Goal: Task Accomplishment & Management: Manage account settings

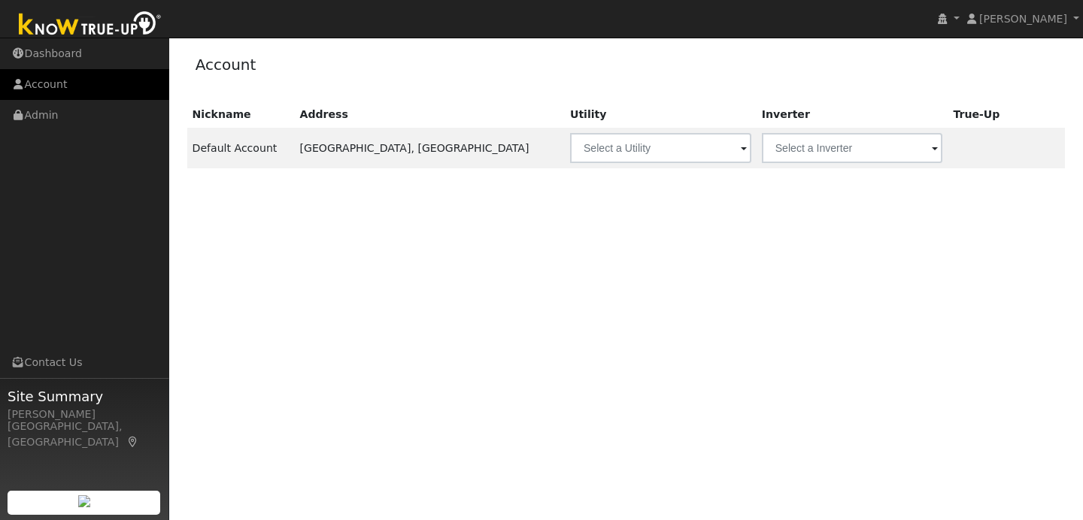
click at [123, 88] on link "Account" at bounding box center [84, 84] width 169 height 31
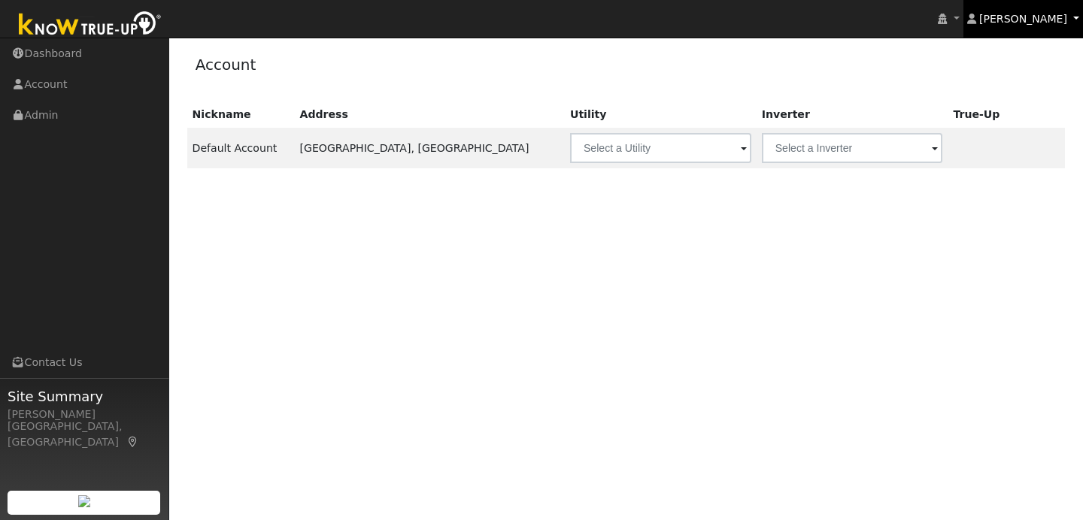
click at [1074, 18] on link "[PERSON_NAME]" at bounding box center [1023, 19] width 120 height 38
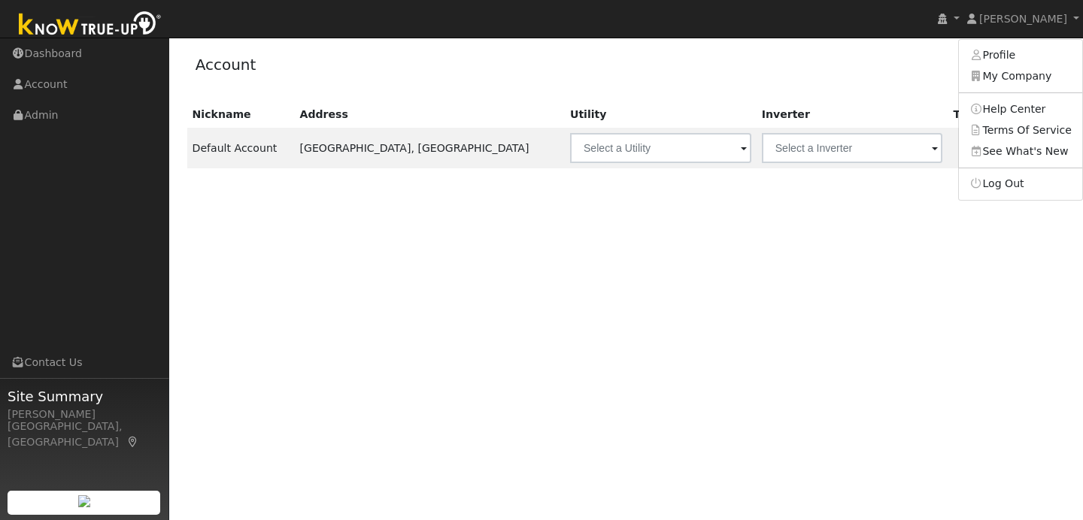
click at [948, 118] on th "True-Up" at bounding box center [980, 115] width 65 height 26
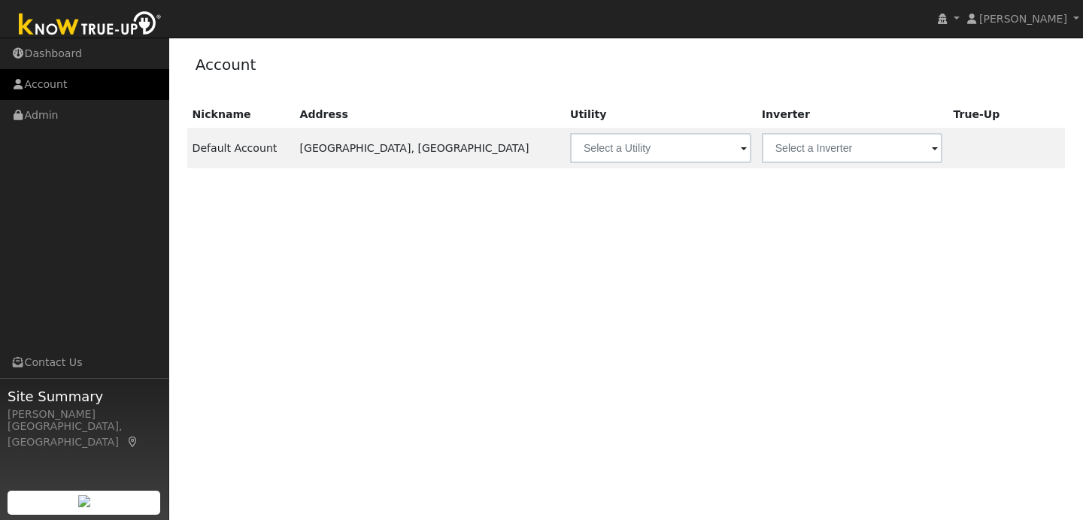
click at [105, 78] on link "Account" at bounding box center [84, 84] width 169 height 31
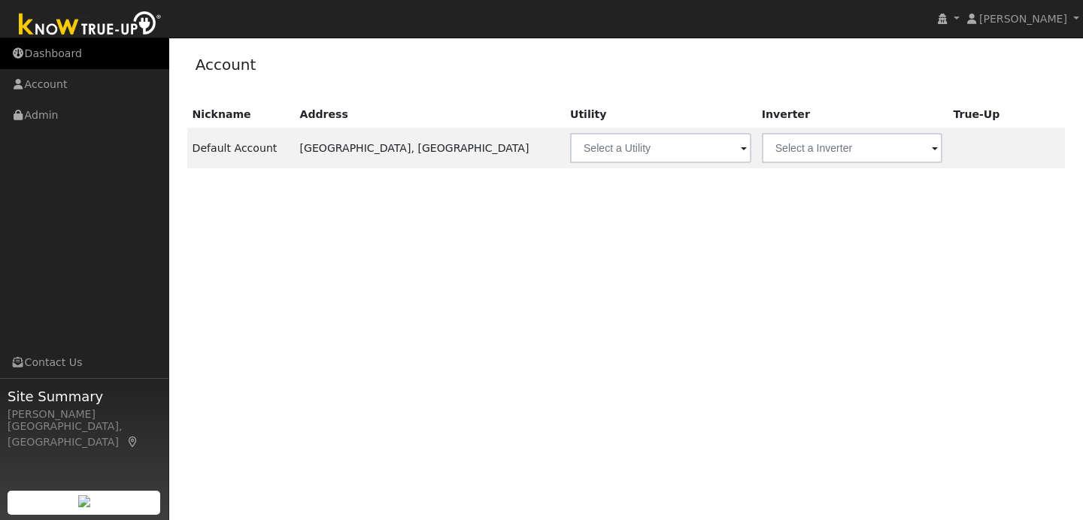
click at [108, 50] on link "Dashboard" at bounding box center [84, 53] width 169 height 31
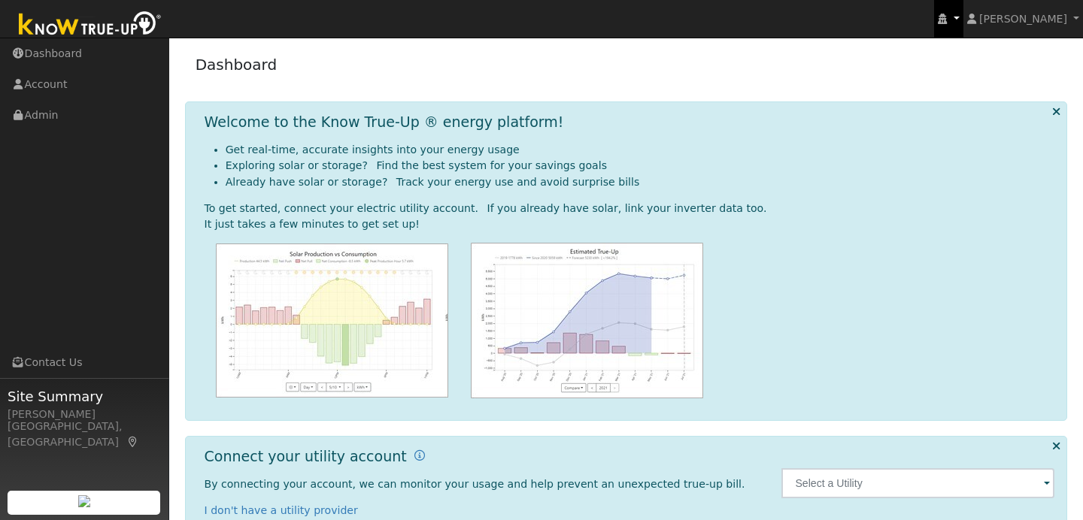
click at [963, 25] on link at bounding box center [948, 19] width 29 height 38
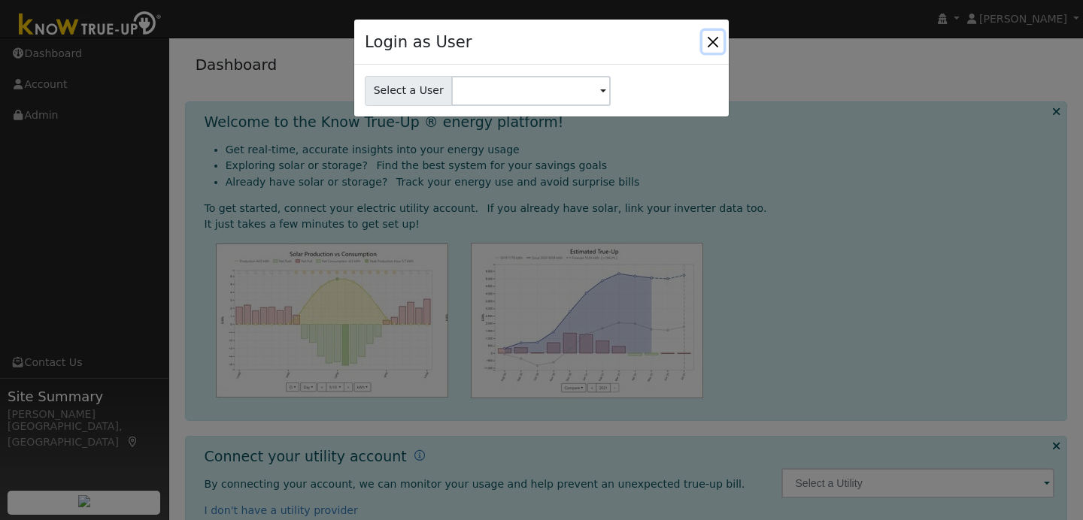
click at [708, 49] on button "Close" at bounding box center [712, 41] width 21 height 21
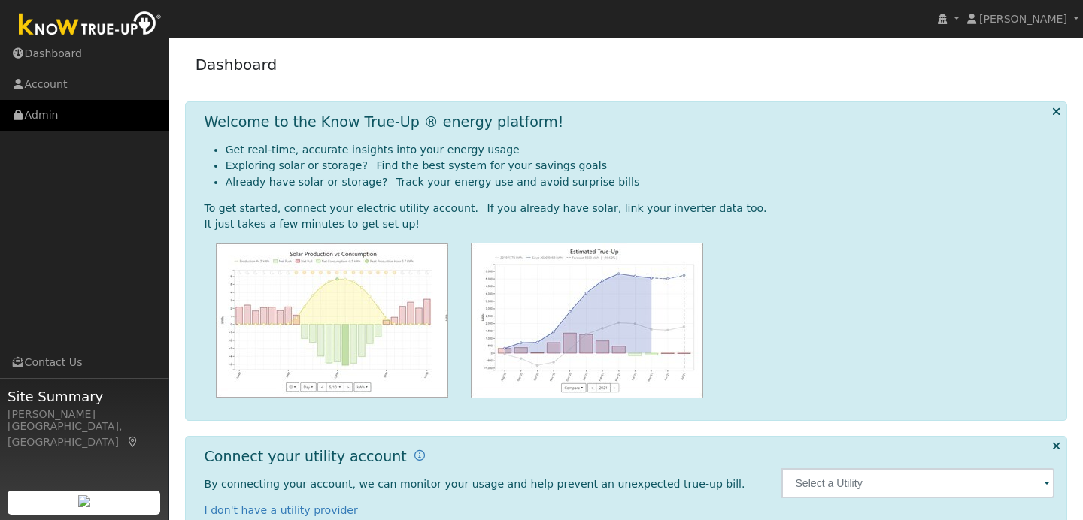
click at [141, 123] on link "Admin" at bounding box center [84, 115] width 169 height 31
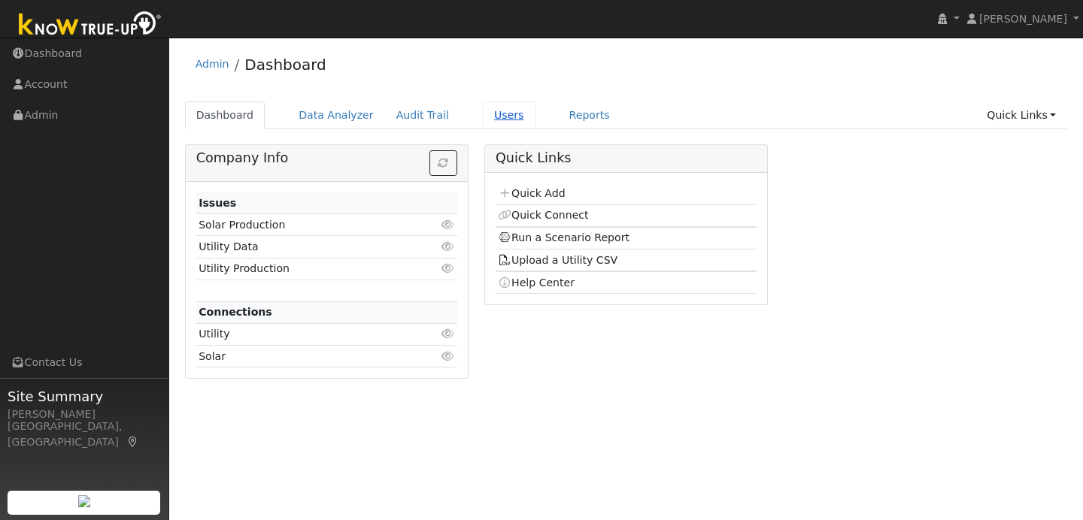
click at [502, 115] on link "Users" at bounding box center [509, 116] width 53 height 28
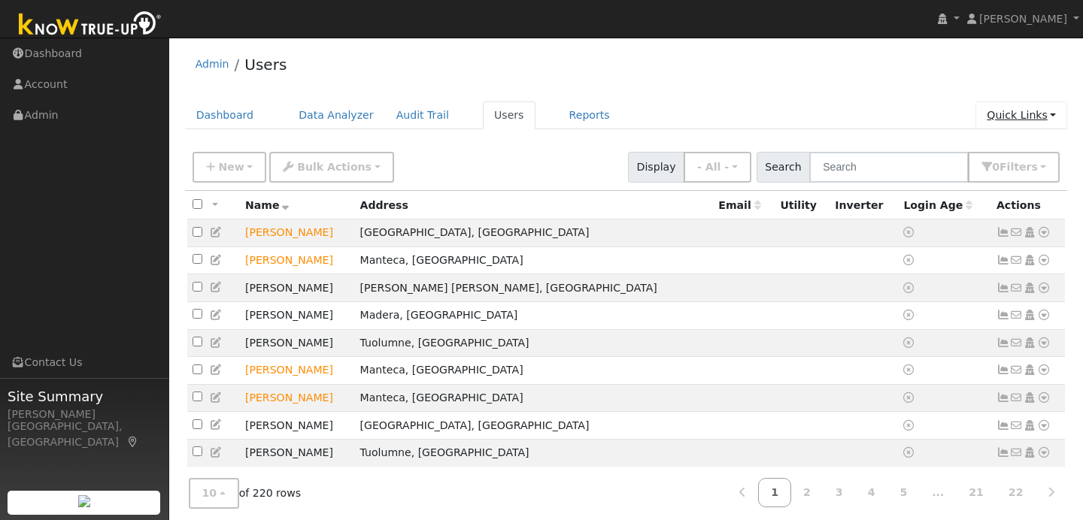
click at [1058, 109] on link "Quick Links" at bounding box center [1022, 116] width 92 height 28
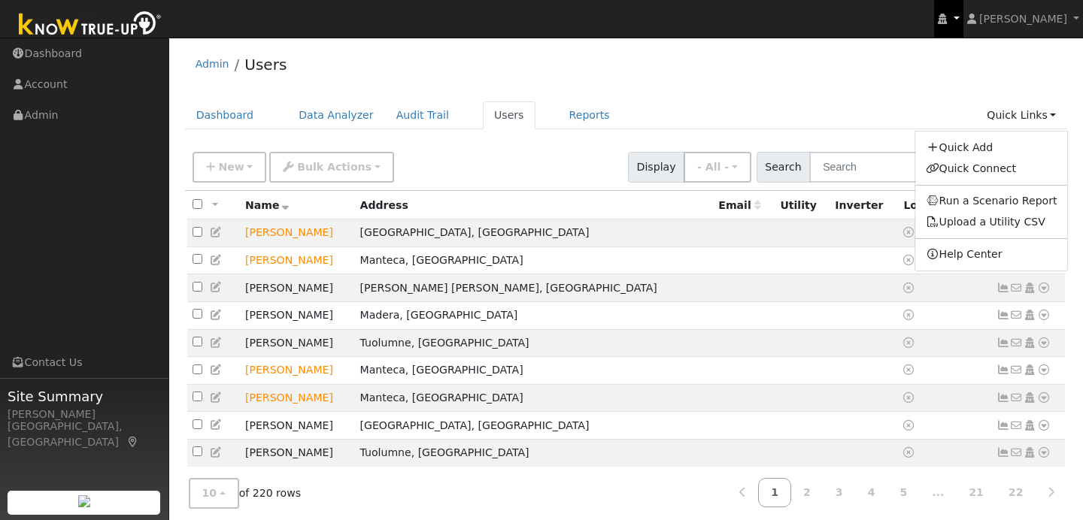
click at [963, 15] on link at bounding box center [948, 19] width 29 height 38
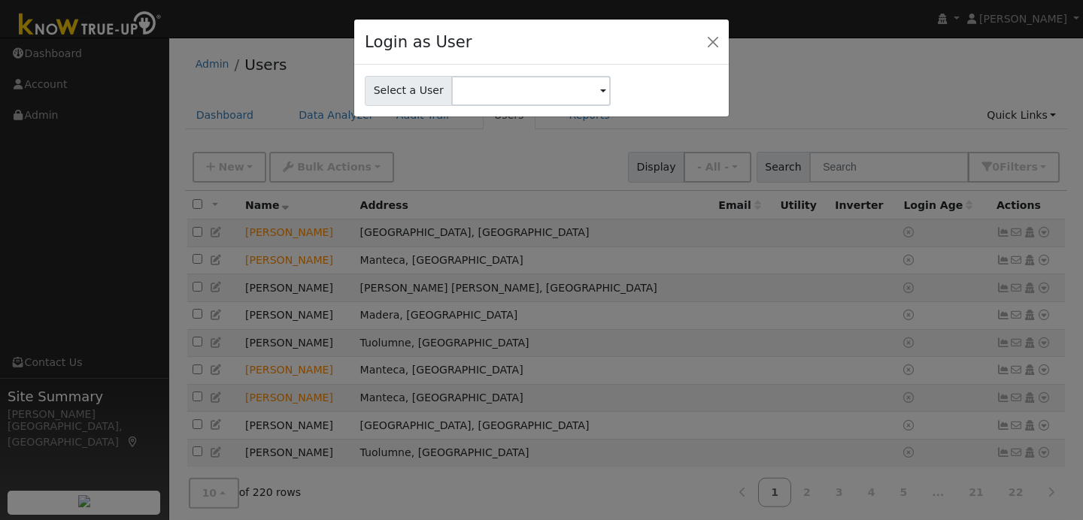
click at [1061, 23] on div "Login as User Select a User" at bounding box center [541, 260] width 1083 height 520
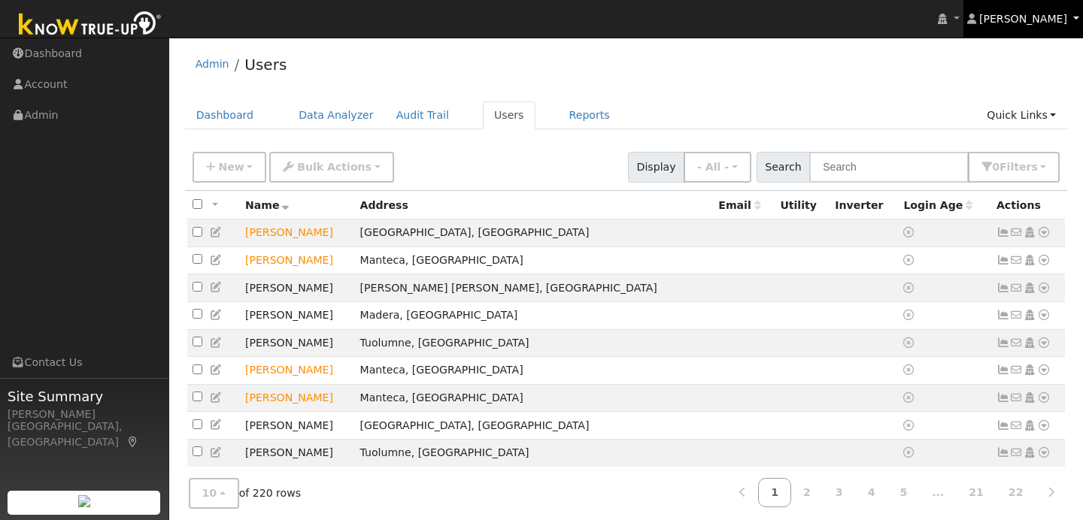
click at [1061, 23] on span "[PERSON_NAME]" at bounding box center [1023, 19] width 88 height 12
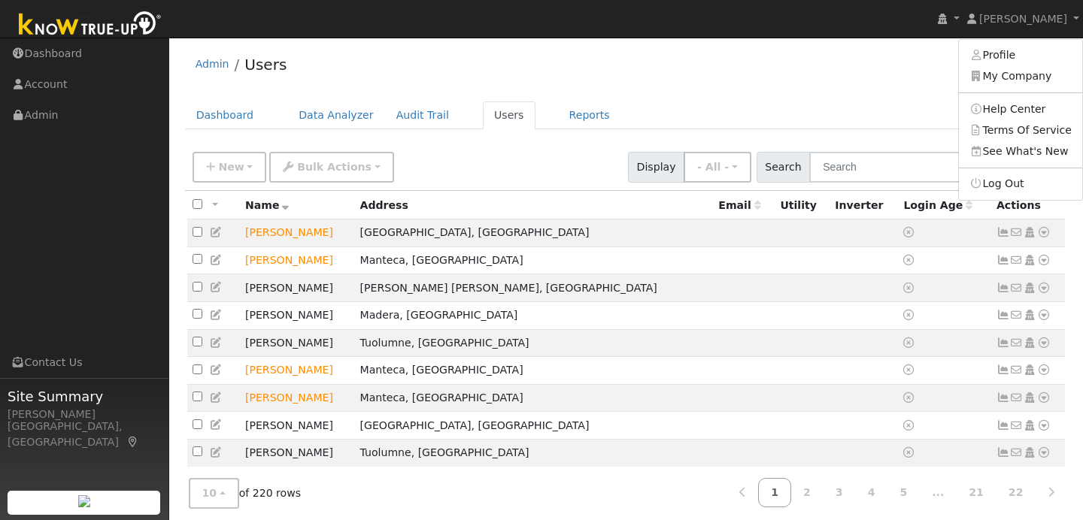
click at [921, 117] on ul "Dashboard Data Analyzer Audit Trail Users Reports Quick Links Quick Add Quick C…" at bounding box center [626, 116] width 883 height 28
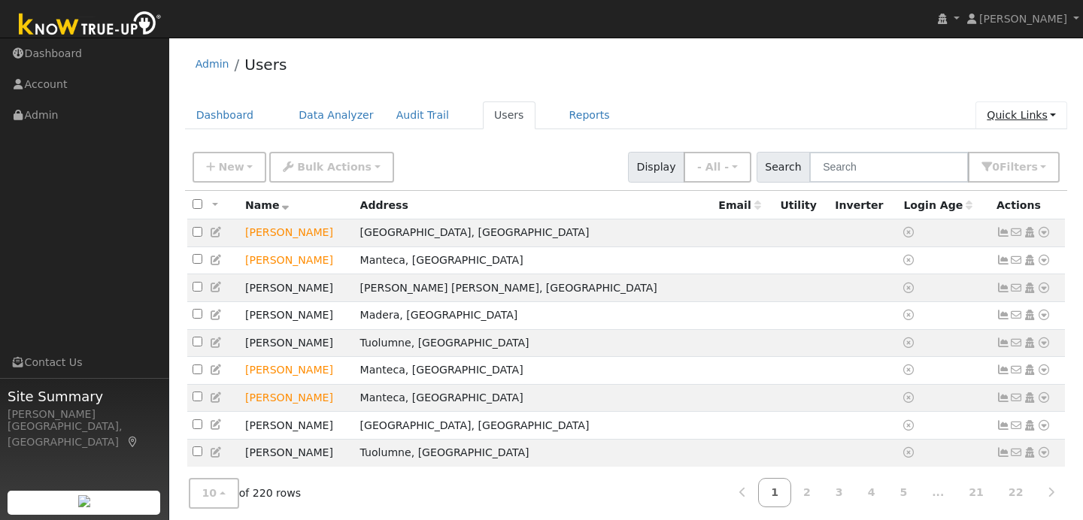
click at [1037, 118] on link "Quick Links" at bounding box center [1022, 116] width 92 height 28
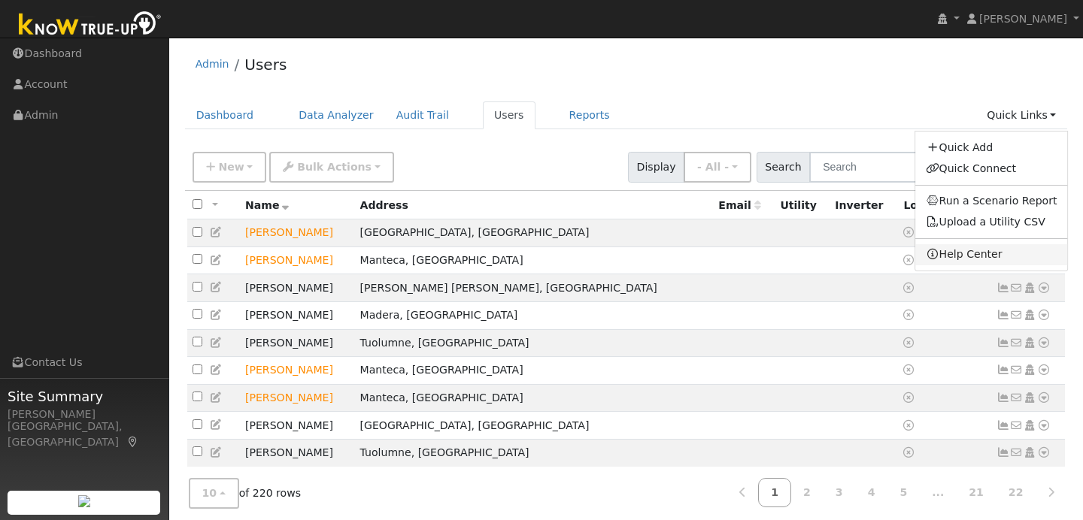
click at [969, 261] on link "Help Center" at bounding box center [991, 254] width 153 height 21
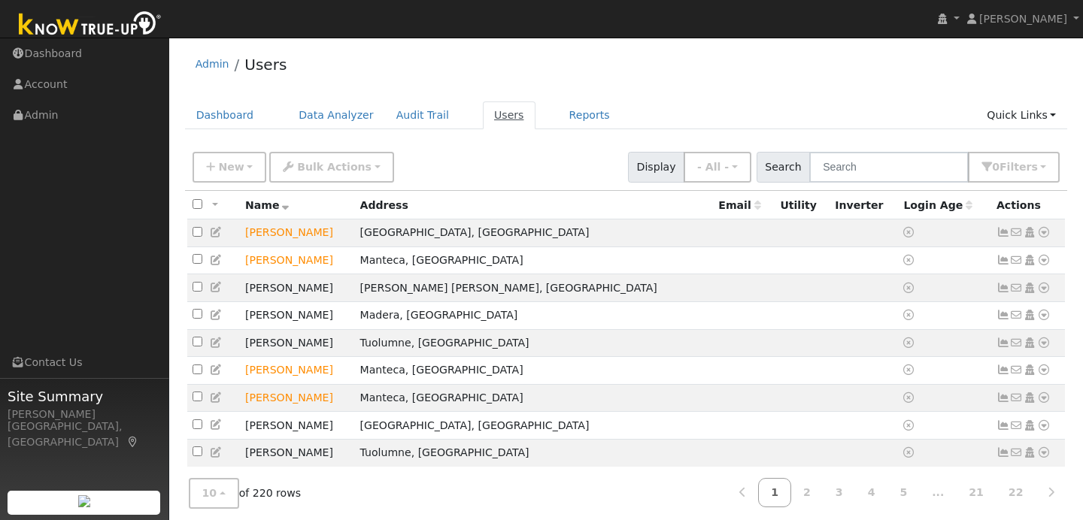
click at [500, 111] on link "Users" at bounding box center [509, 116] width 53 height 28
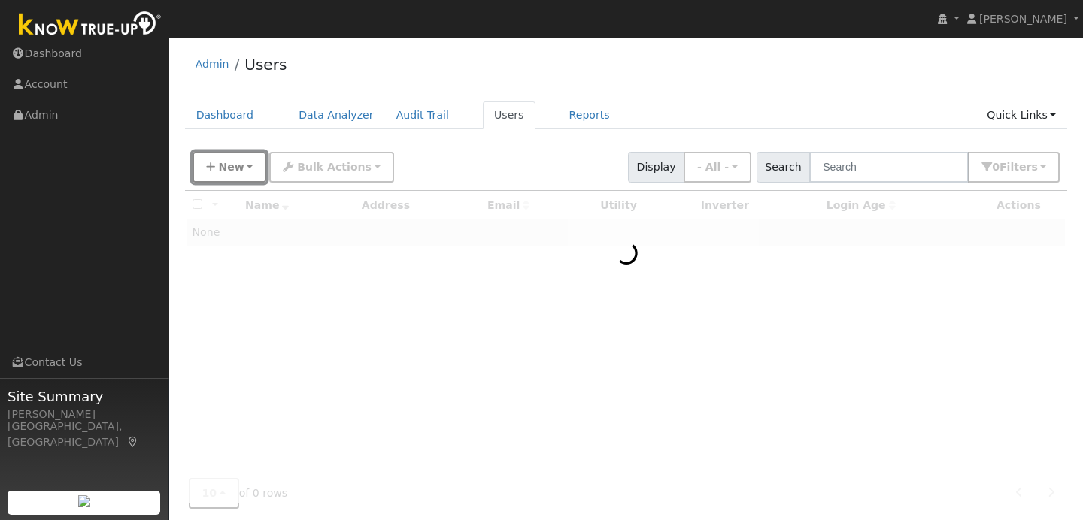
click at [251, 169] on button "New" at bounding box center [230, 167] width 74 height 31
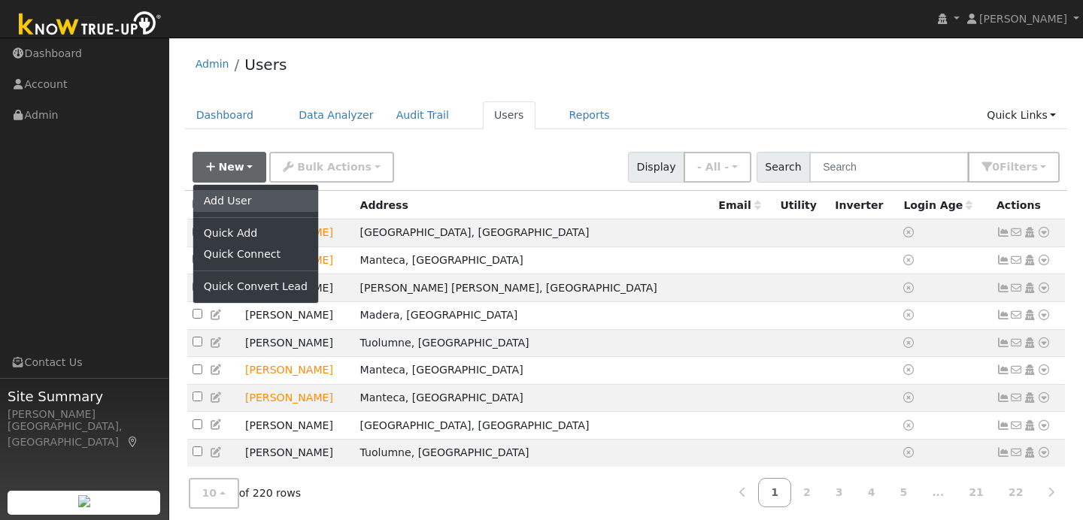
click at [263, 205] on link "Add User" at bounding box center [255, 200] width 125 height 21
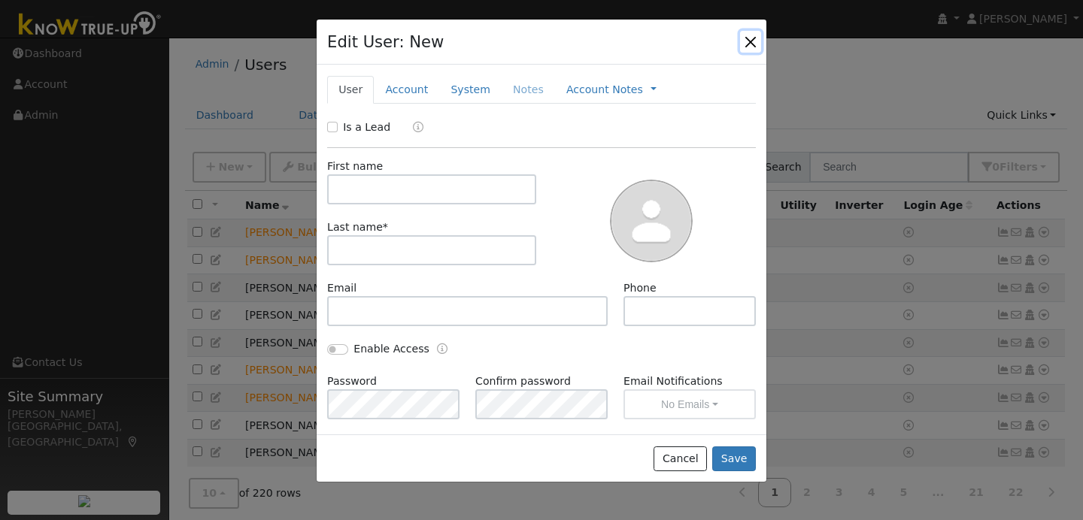
click at [748, 41] on button "button" at bounding box center [750, 41] width 21 height 21
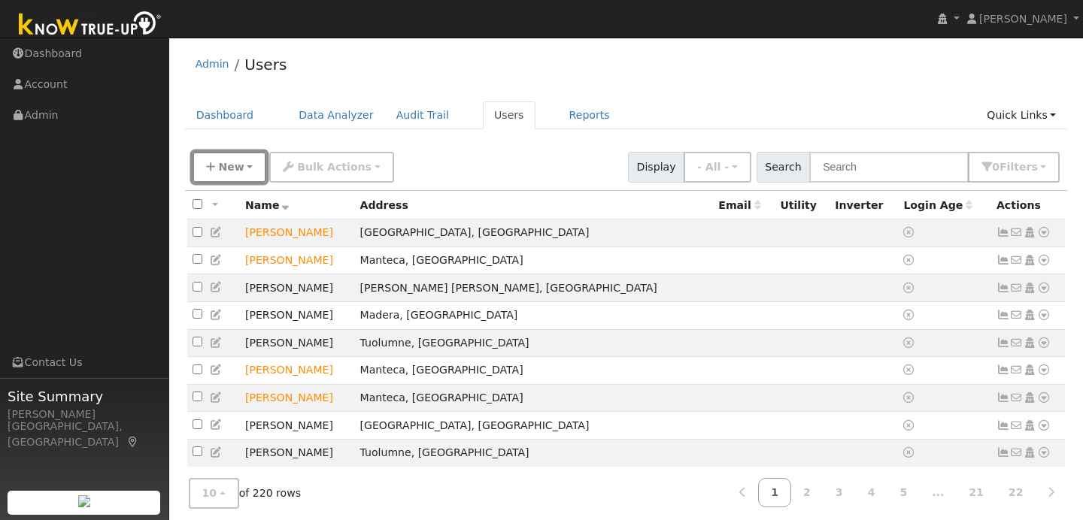
click at [244, 177] on button "New" at bounding box center [230, 167] width 74 height 31
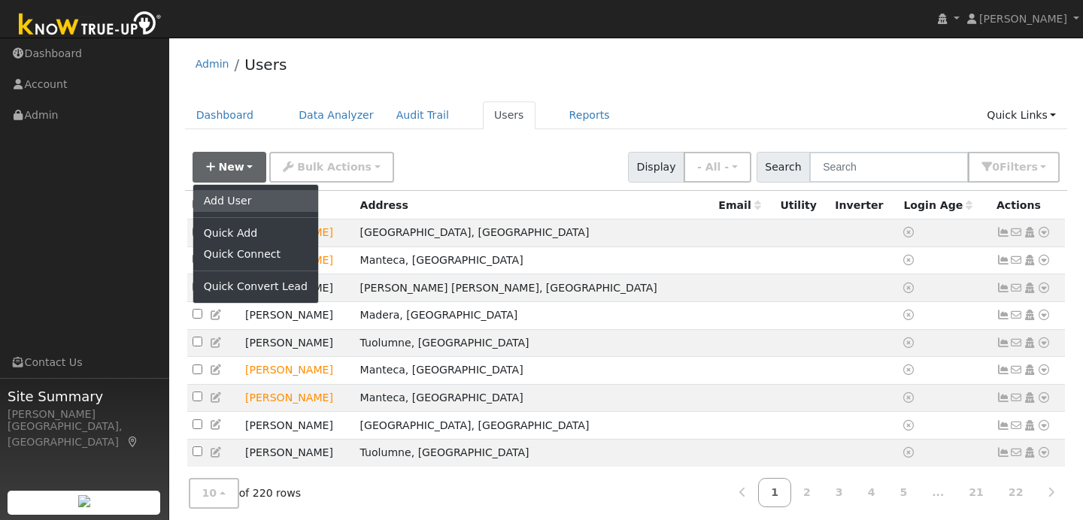
click at [253, 205] on link "Add User" at bounding box center [255, 200] width 125 height 21
